Goal: Information Seeking & Learning: Learn about a topic

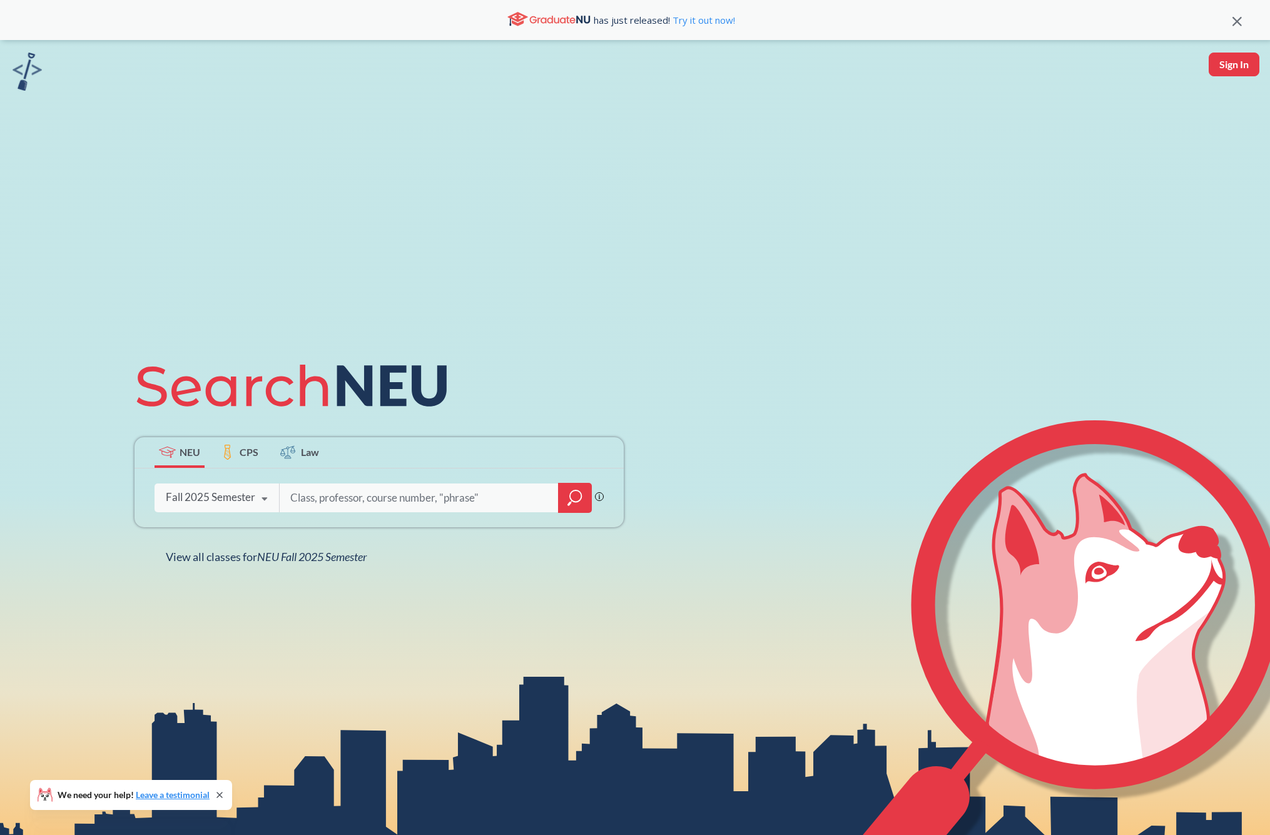
click at [230, 504] on div "Fall 2025 Semester" at bounding box center [210, 497] width 89 height 14
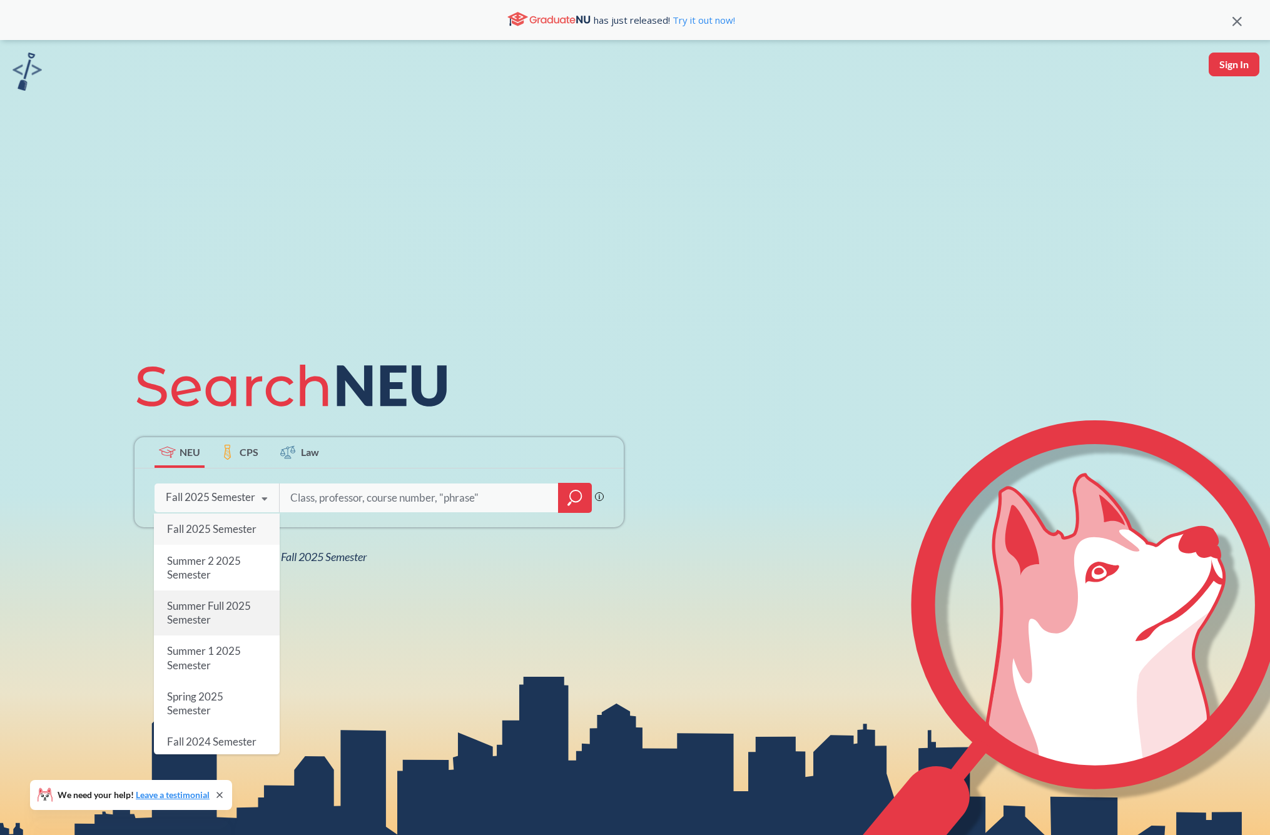
click at [213, 614] on div "Summer Full 2025 Semester" at bounding box center [217, 613] width 126 height 45
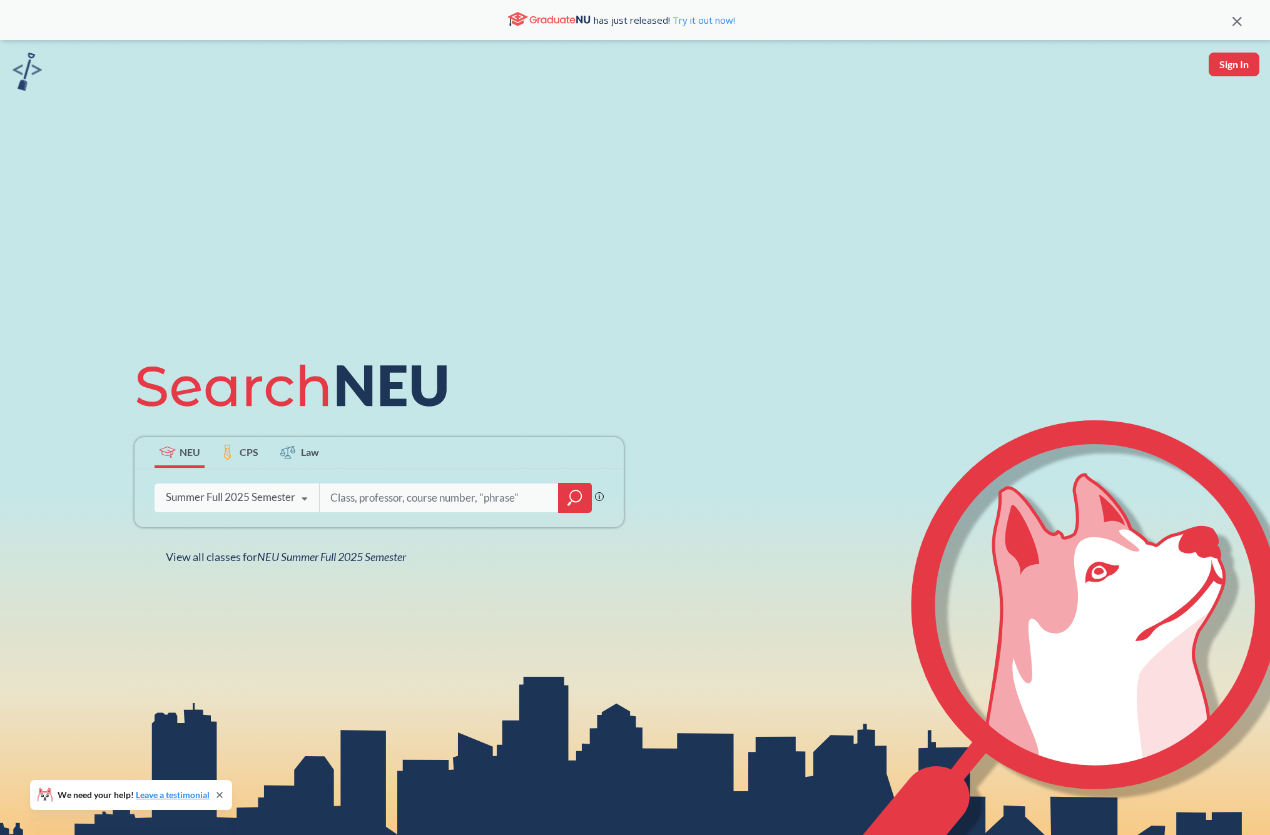
click at [404, 494] on input "search" at bounding box center [439, 498] width 220 height 26
type input "cs5800"
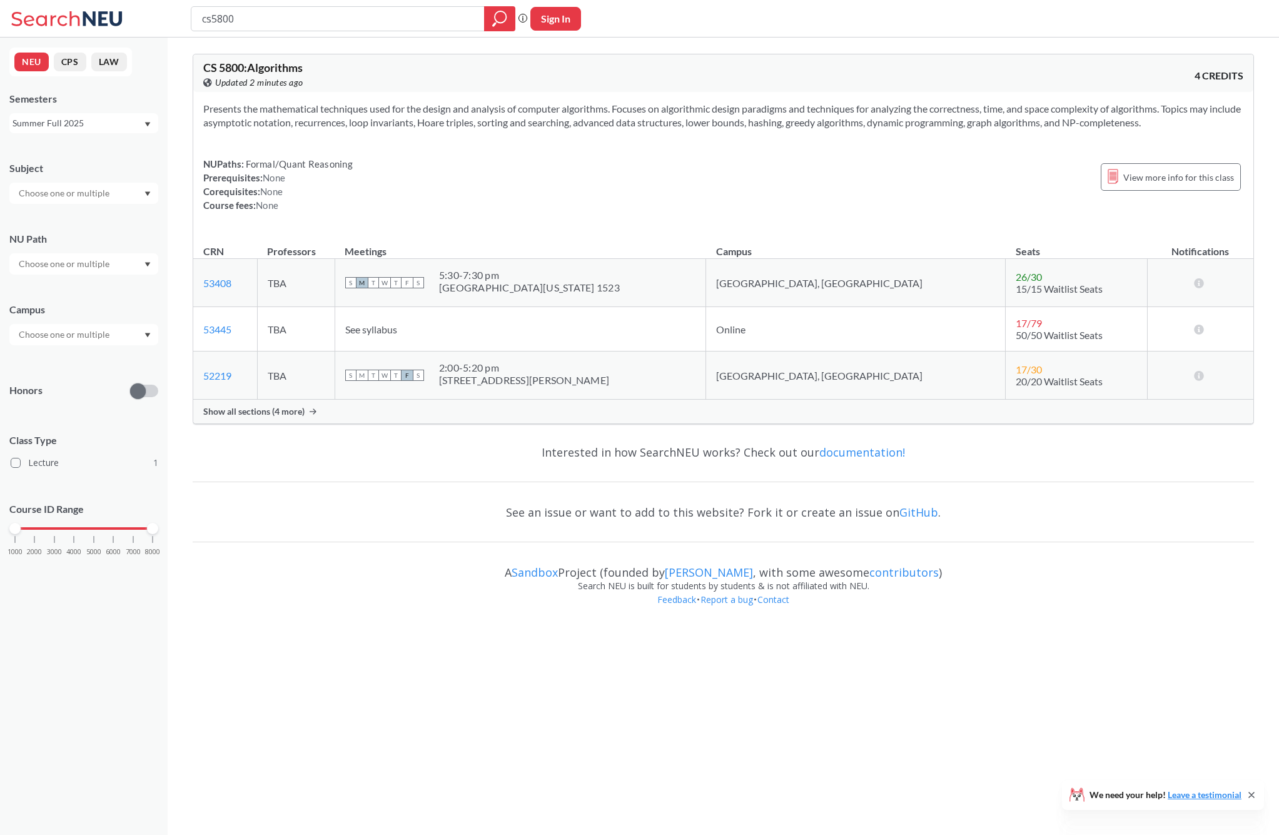
click at [270, 418] on div "Show all sections (4 more)" at bounding box center [723, 412] width 1060 height 24
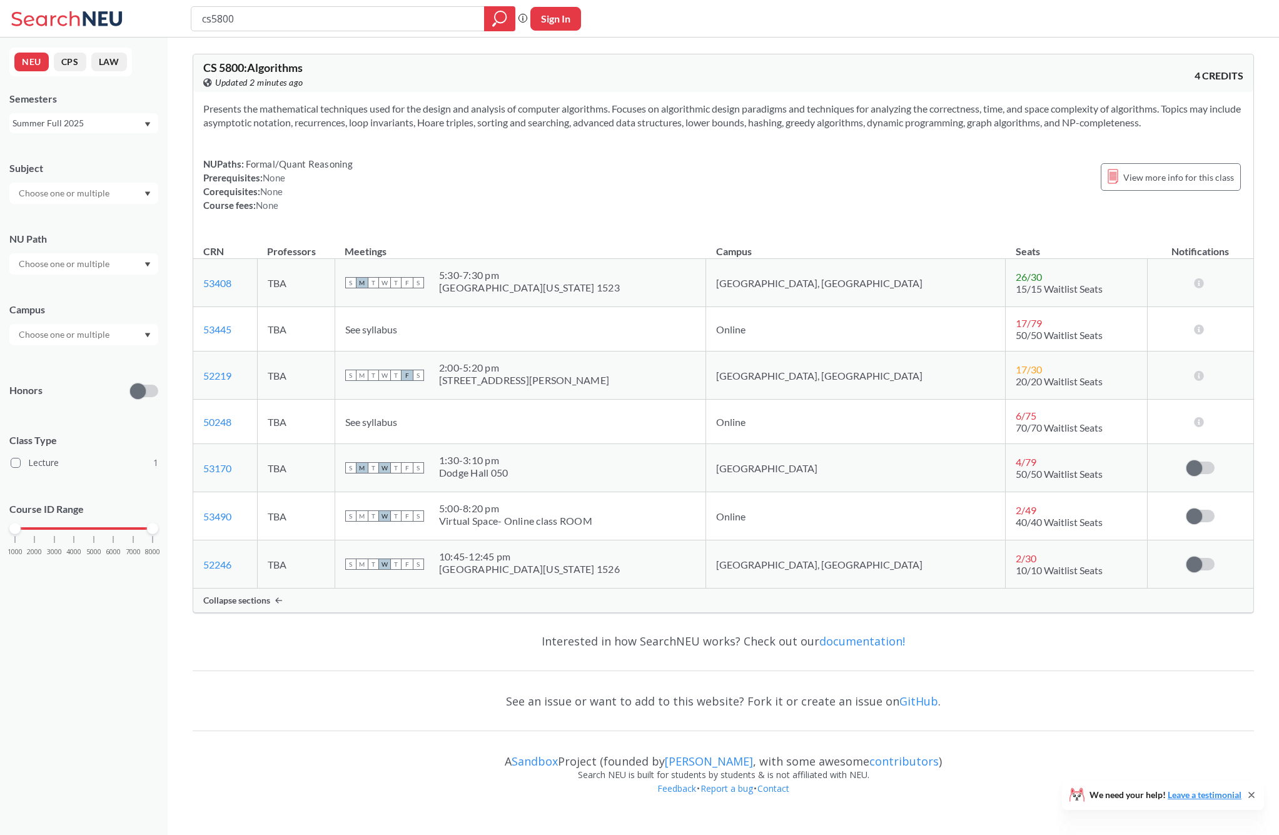
click at [495, 559] on div "10:45 - 12:45 pm" at bounding box center [529, 557] width 181 height 13
drag, startPoint x: 495, startPoint y: 559, endPoint x: 566, endPoint y: 555, distance: 70.8
click at [566, 555] on div "10:45 - 12:45 pm" at bounding box center [529, 557] width 181 height 13
